Goal: Transaction & Acquisition: Purchase product/service

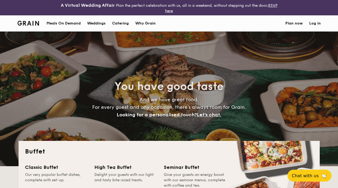
select select
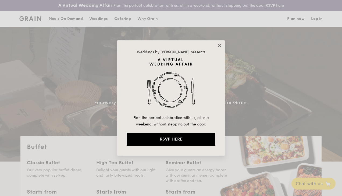
click at [218, 45] on icon at bounding box center [219, 45] width 5 height 5
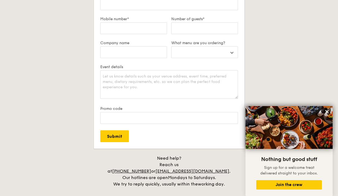
scroll to position [1004, 0]
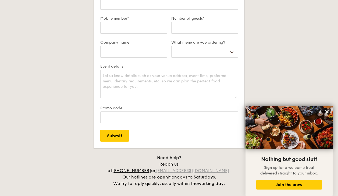
drag, startPoint x: 229, startPoint y: 166, endPoint x: 177, endPoint y: 164, distance: 52.7
click at [177, 164] on div "Need help? Reach us at +65 3163 5335 or concierge@grain.com.sg . Our hotlines a…" at bounding box center [169, 170] width 134 height 32
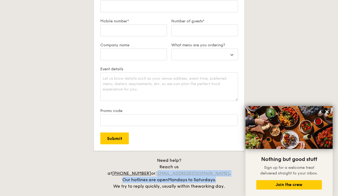
scroll to position [993, 0]
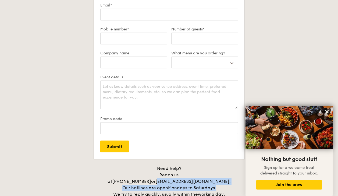
click at [229, 161] on div "Plan now We love hearing from our customers. Talk to us about anything. We are …" at bounding box center [169, 73] width 301 height 250
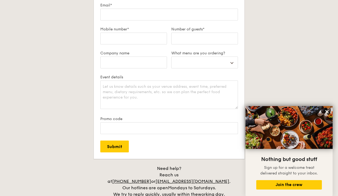
drag, startPoint x: 229, startPoint y: 174, endPoint x: 173, endPoint y: 175, distance: 55.7
click at [173, 175] on div "Need help? Reach us at +65 3163 5335 or concierge@grain.com.sg . Our hotlines a…" at bounding box center [169, 181] width 134 height 32
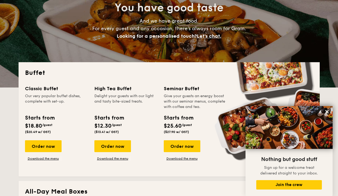
scroll to position [78, 0]
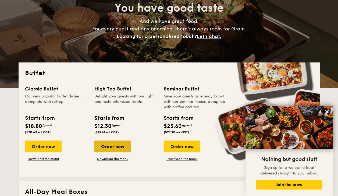
click at [117, 147] on div "Order now" at bounding box center [112, 146] width 37 height 12
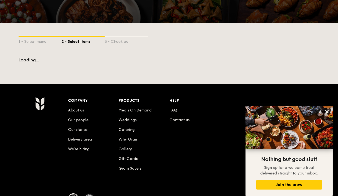
scroll to position [78, 0]
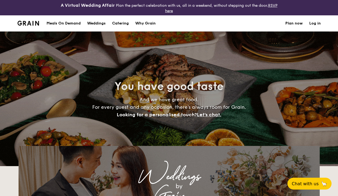
select select
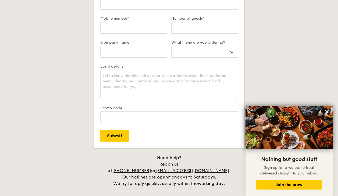
scroll to position [583, 0]
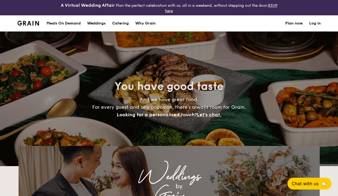
select select
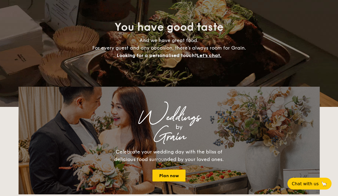
scroll to position [59, 0]
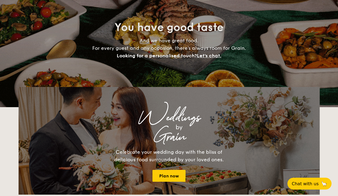
click at [182, 84] on div "Loading menus magically..." at bounding box center [169, 84] width 301 height 5
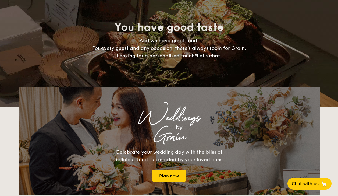
click at [182, 84] on div "Loading menus magically..." at bounding box center [169, 84] width 301 height 5
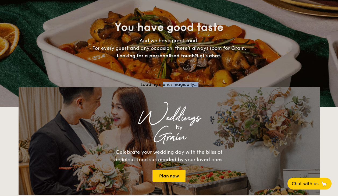
scroll to position [0, 0]
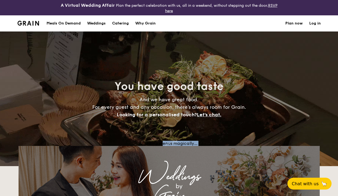
click at [29, 19] on li at bounding box center [30, 23] width 26 height 16
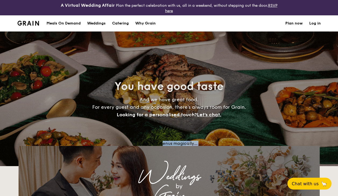
click at [29, 24] on img at bounding box center [28, 23] width 22 height 5
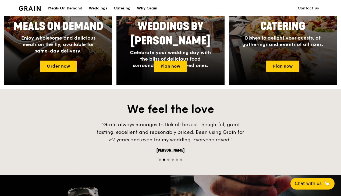
scroll to position [286, 0]
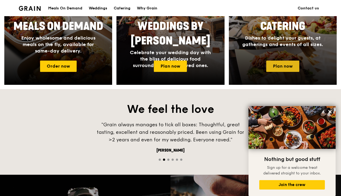
click at [282, 71] on link "Plan now" at bounding box center [282, 66] width 33 height 11
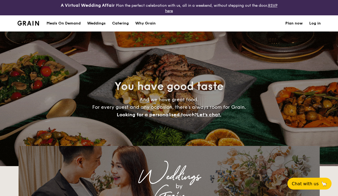
select select
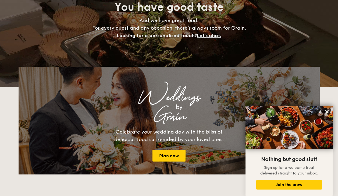
scroll to position [78, 0]
